Goal: Information Seeking & Learning: Learn about a topic

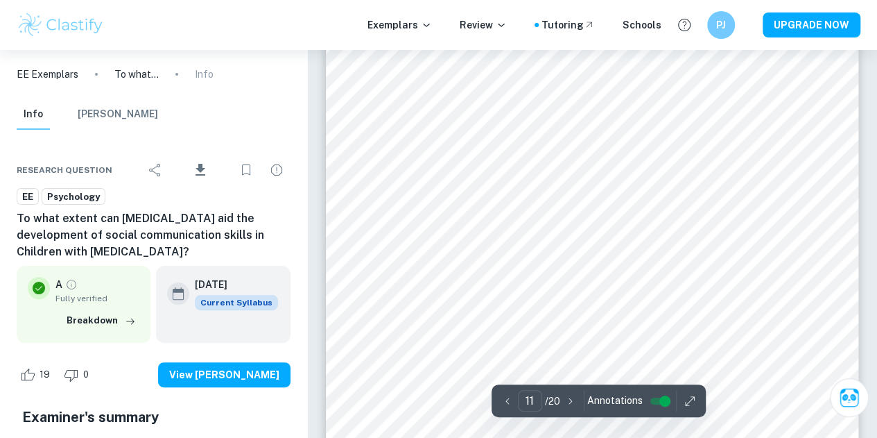
scroll to position [7976, 0]
type input "10"
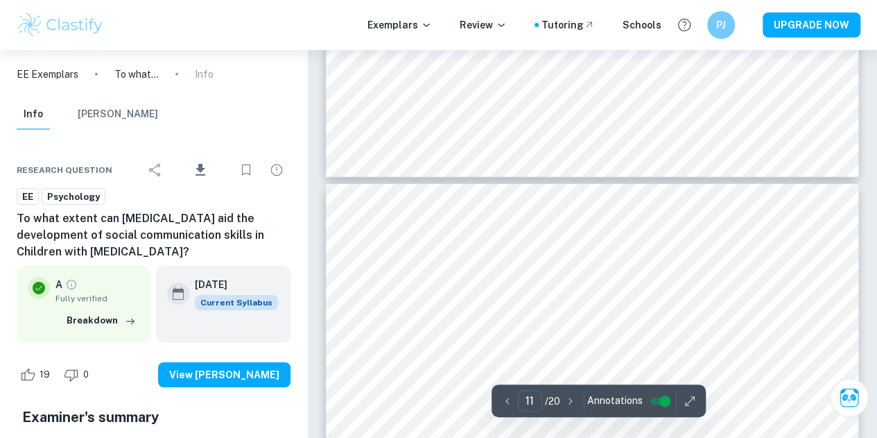
type input "10"
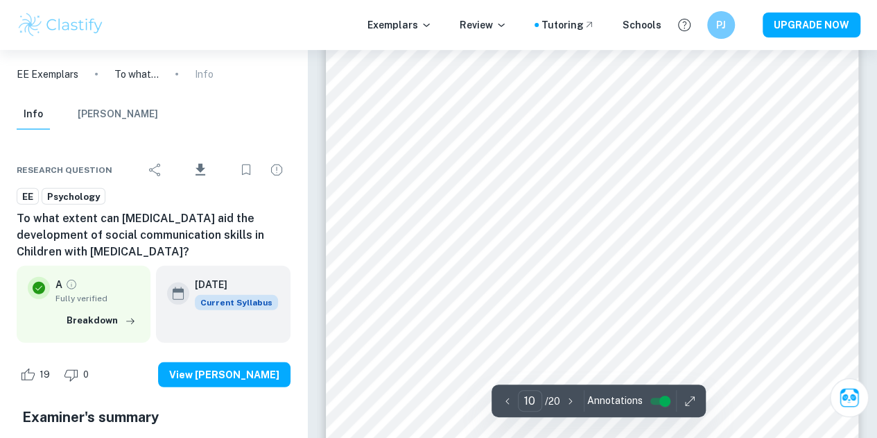
scroll to position [6939, 0]
